Goal: Task Accomplishment & Management: Manage account settings

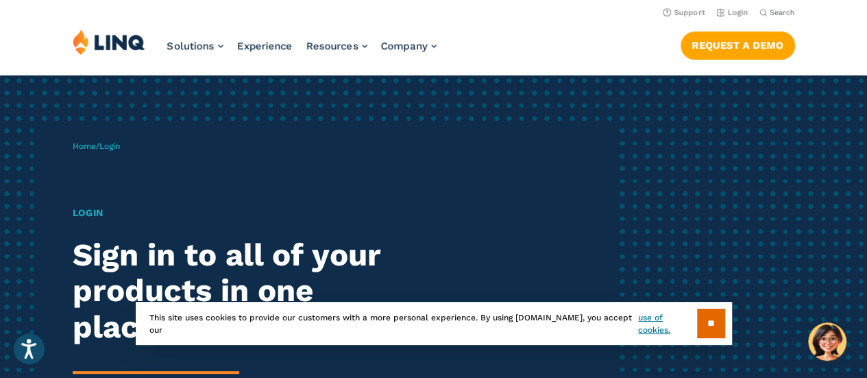
click at [712, 316] on input "**" at bounding box center [711, 322] width 28 height 29
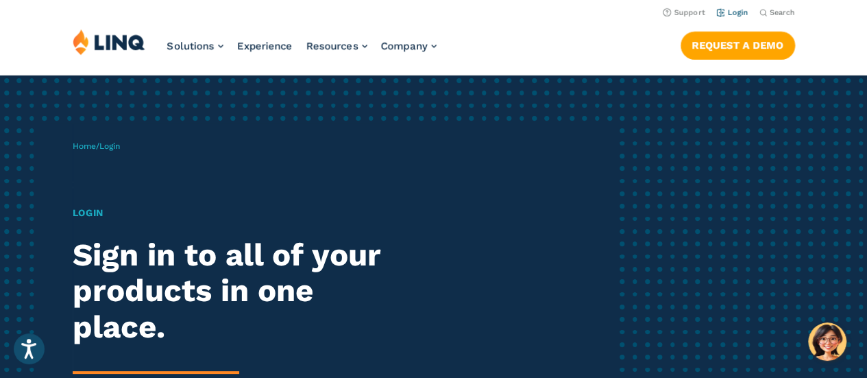
click at [746, 13] on link "Login" at bounding box center [732, 12] width 32 height 9
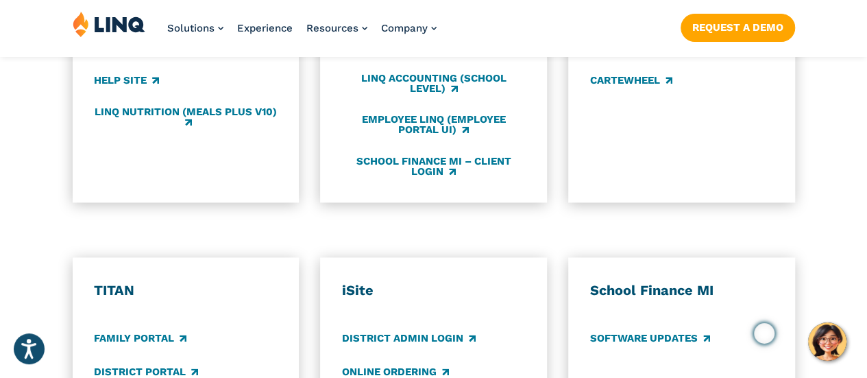
scroll to position [960, 0]
